Goal: Transaction & Acquisition: Purchase product/service

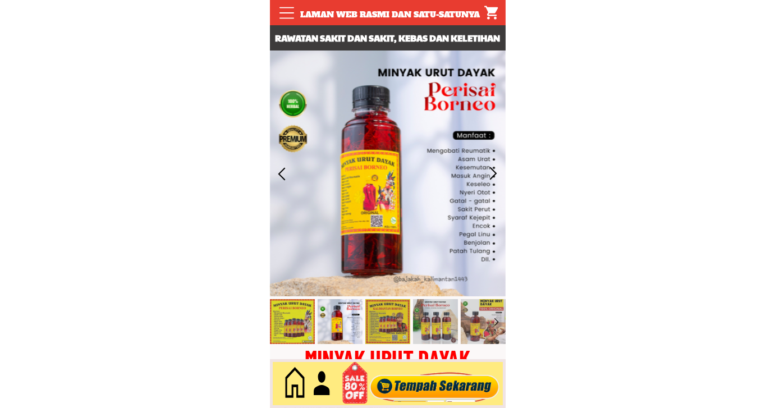
click at [419, 382] on div at bounding box center [434, 383] width 136 height 37
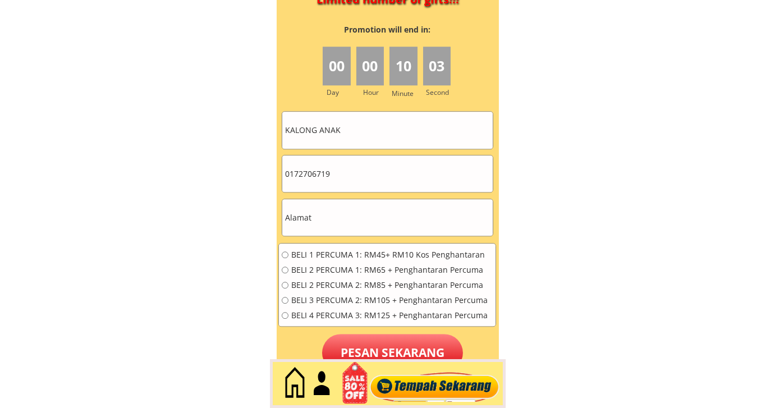
scroll to position [5056, 0]
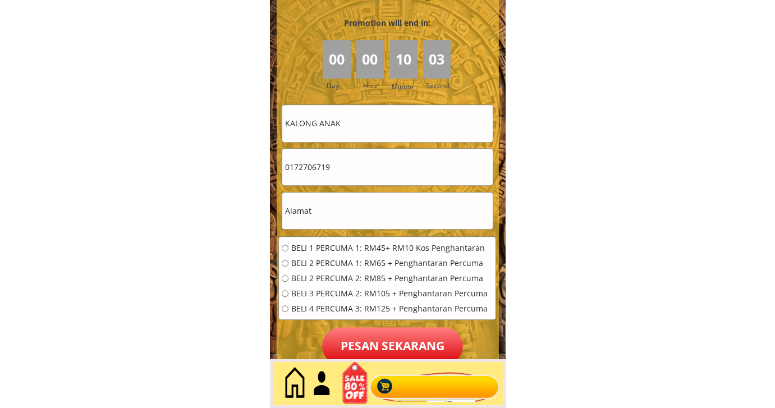
click at [335, 199] on input "text" at bounding box center [387, 210] width 210 height 36
click at [336, 202] on input "text" at bounding box center [387, 210] width 210 height 36
paste input "[GEOGRAPHIC_DATA]"
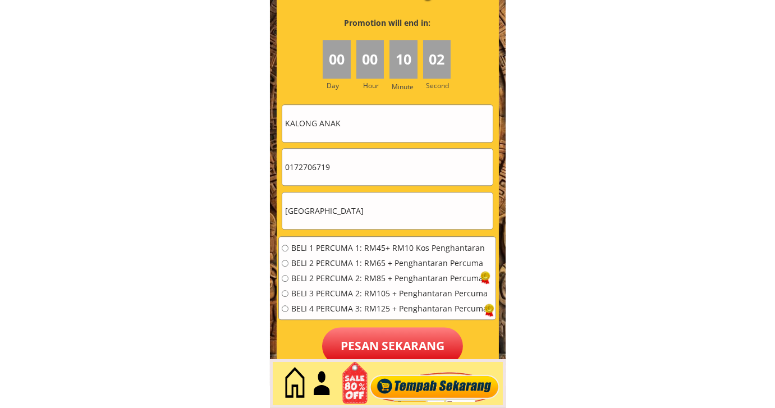
type input "[GEOGRAPHIC_DATA]"
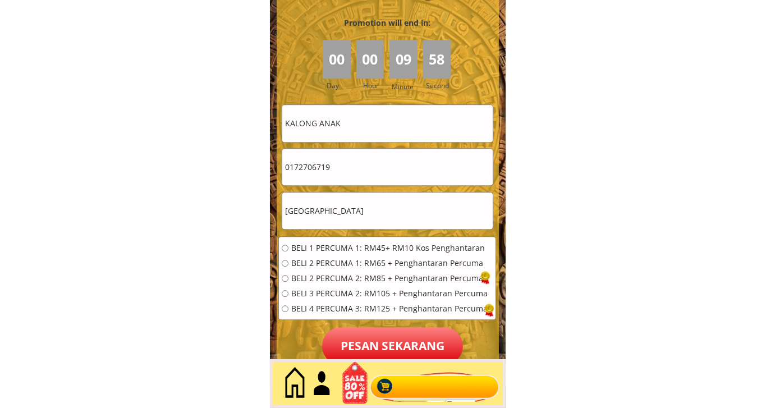
click at [346, 171] on input "0172706719" at bounding box center [387, 167] width 210 height 36
paste input "O1155083548"
click at [292, 162] on input "O1155083548" at bounding box center [387, 167] width 210 height 36
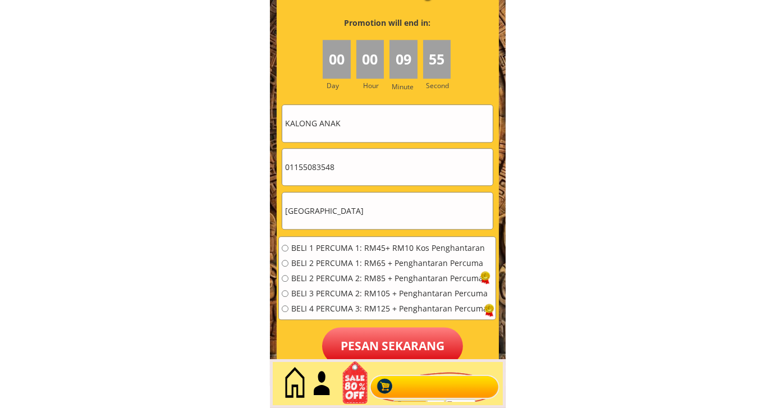
type input "01155083548"
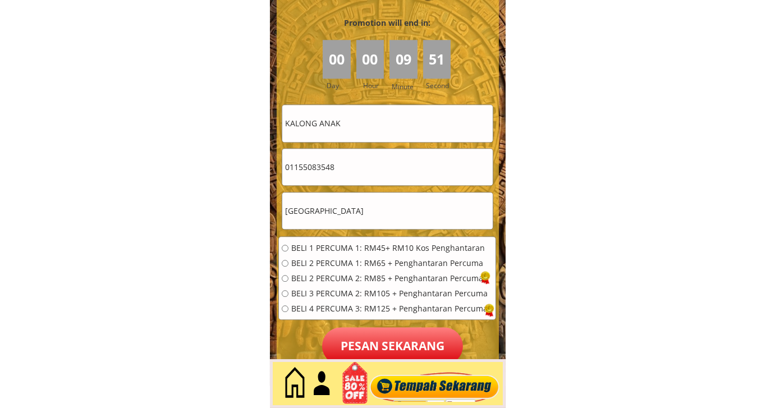
click at [351, 130] on input "KALONG ANAK" at bounding box center [387, 123] width 210 height 36
paste input "[PERSON_NAME]"
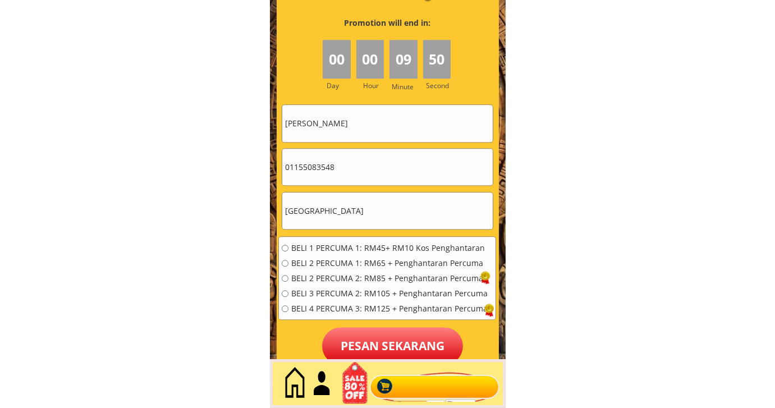
type input "[PERSON_NAME]"
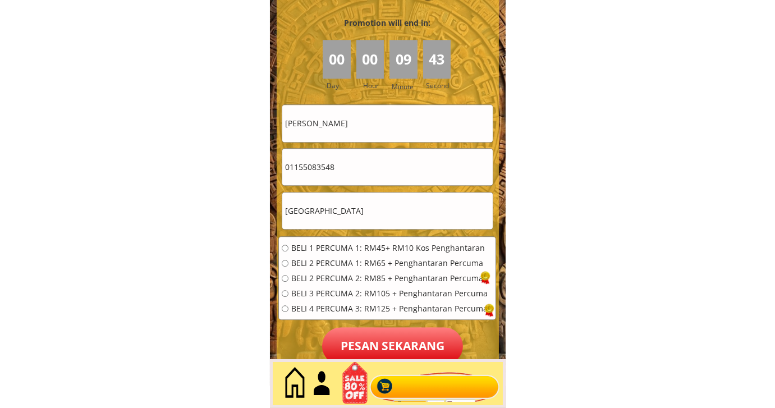
click at [355, 214] on input "[GEOGRAPHIC_DATA]" at bounding box center [387, 210] width 210 height 36
paste input "B1-06 [GEOGRAPHIC_DATA]"
type input "[GEOGRAPHIC_DATA]-06 [GEOGRAPHIC_DATA]"
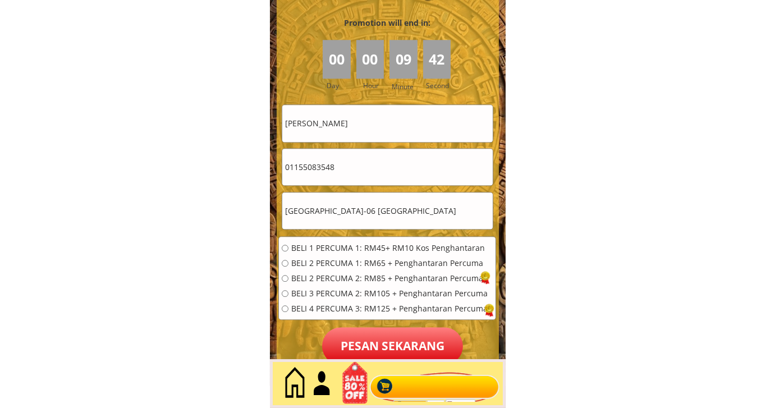
click at [323, 260] on span "BELI 2 PERCUMA 1: RM65 + Penghantaran Percuma" at bounding box center [389, 263] width 196 height 8
radio input "true"
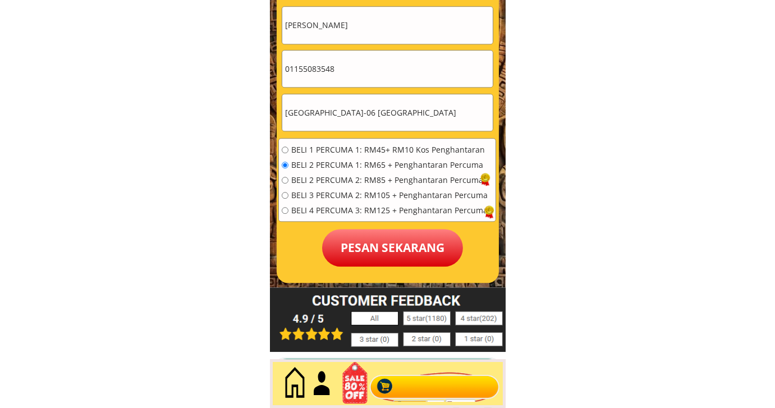
scroll to position [5181, 0]
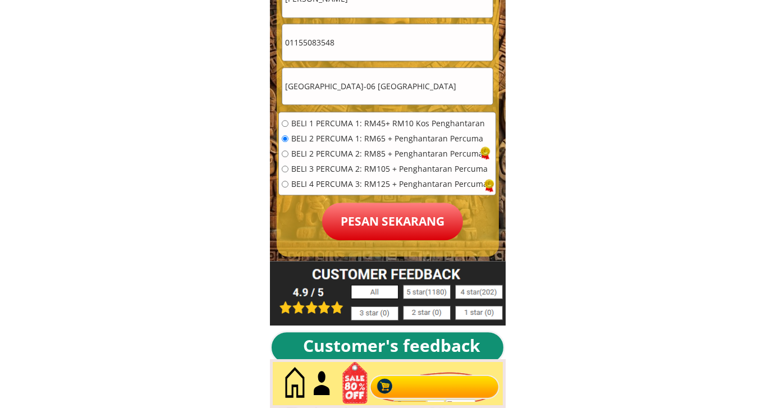
click at [394, 226] on p "Pesan sekarang" at bounding box center [392, 222] width 141 height 38
